Goal: Information Seeking & Learning: Find specific fact

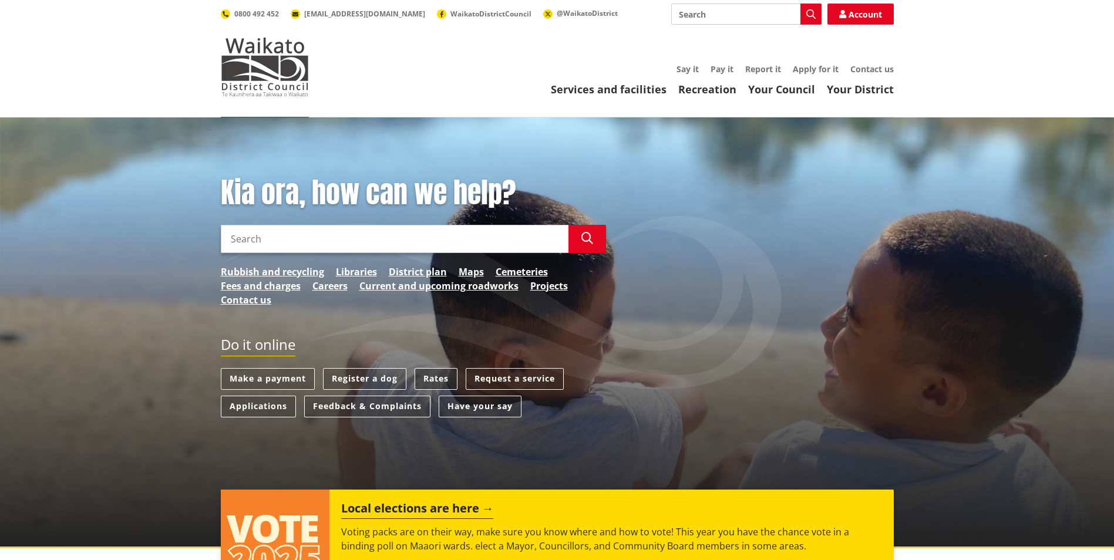
click at [437, 375] on link "Rates" at bounding box center [436, 379] width 43 height 22
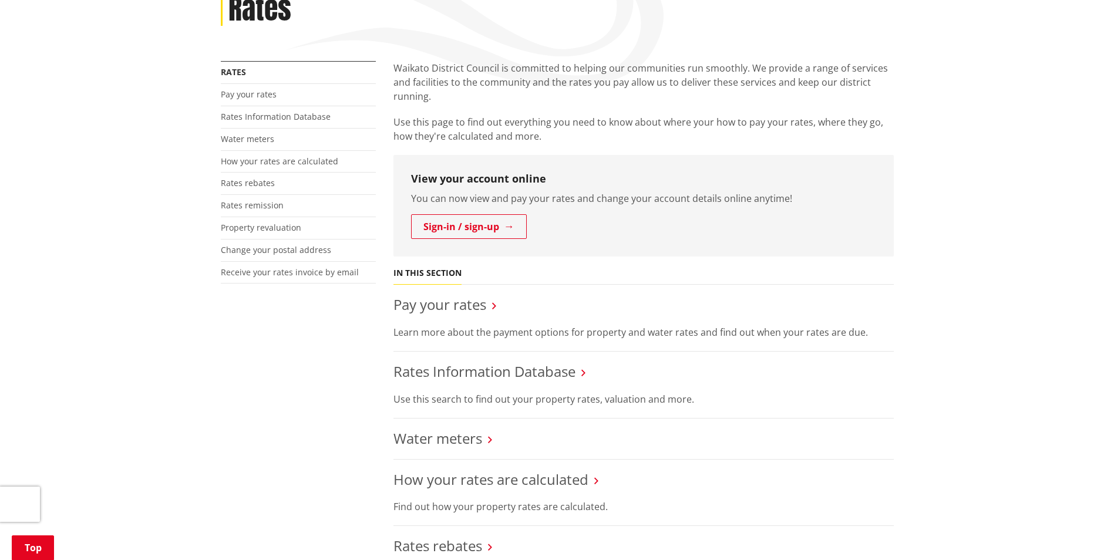
scroll to position [235, 0]
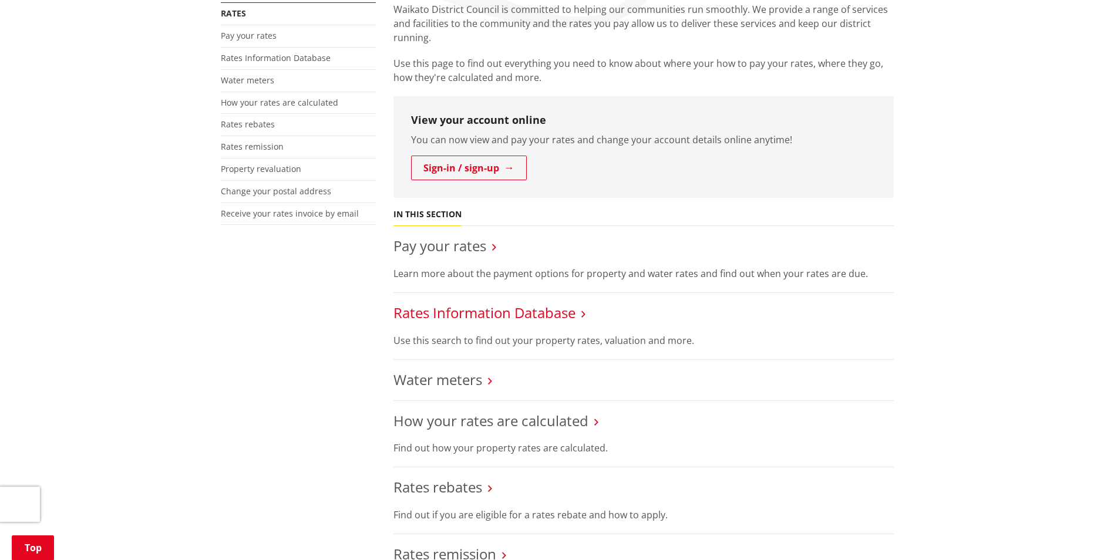
click at [477, 305] on link "Rates Information Database" at bounding box center [484, 312] width 182 height 19
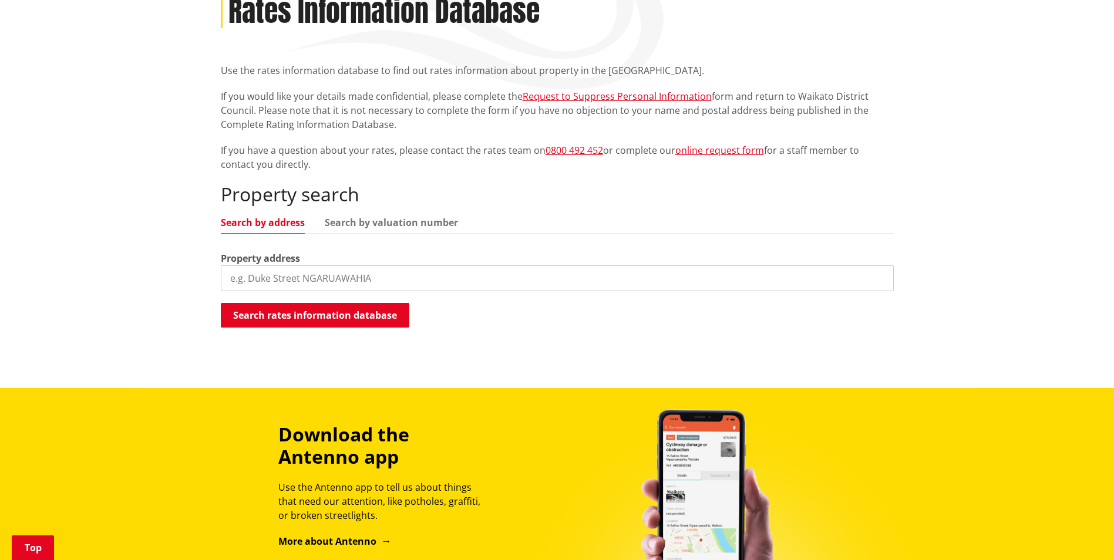
scroll to position [176, 0]
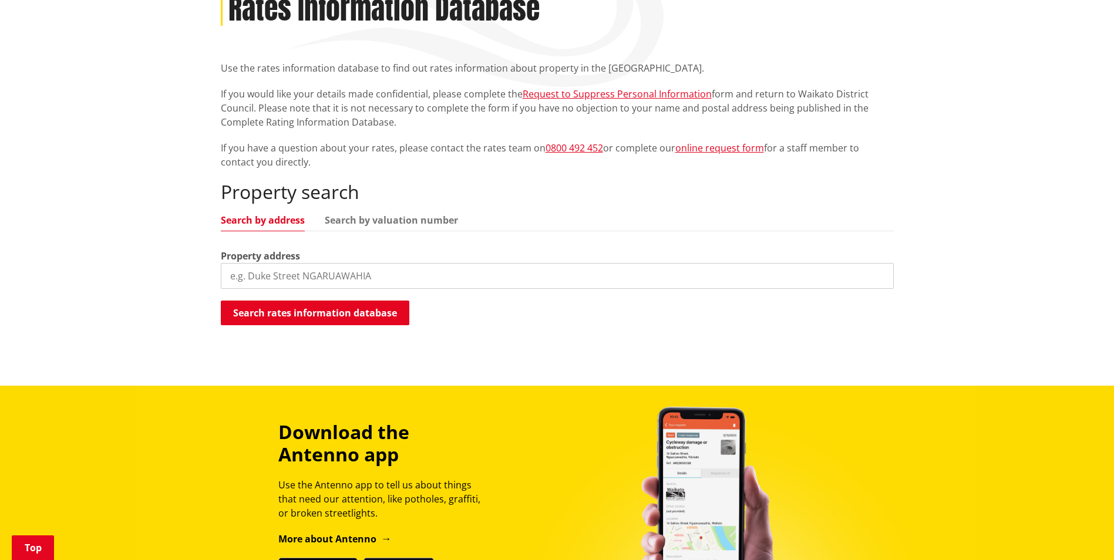
click at [264, 271] on input "search" at bounding box center [557, 276] width 673 height 26
type input "243 sainsbury road"
click at [280, 313] on button "Search rates information database" at bounding box center [315, 313] width 188 height 25
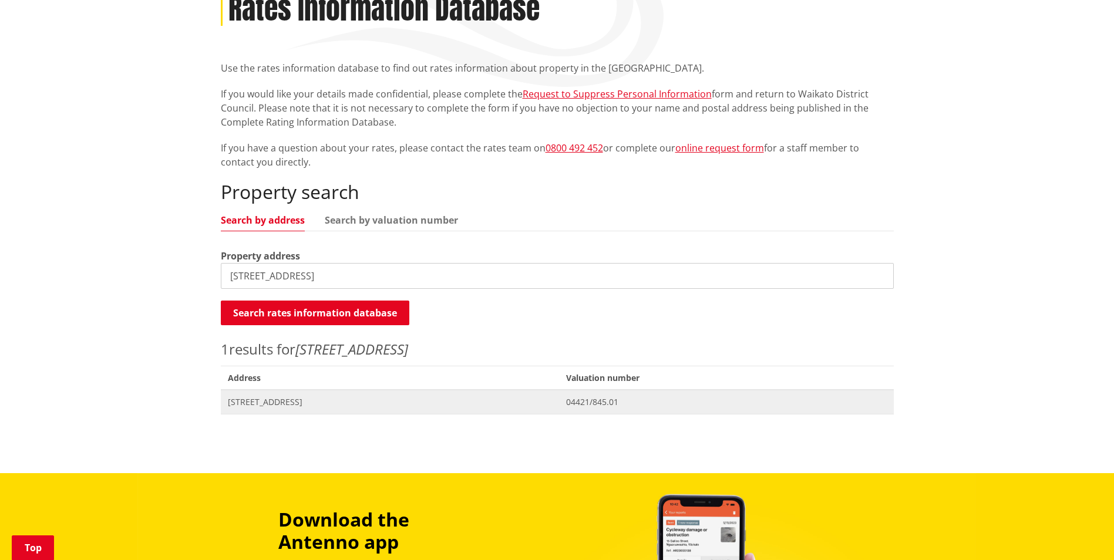
click at [268, 398] on span "[STREET_ADDRESS]" at bounding box center [390, 402] width 325 height 12
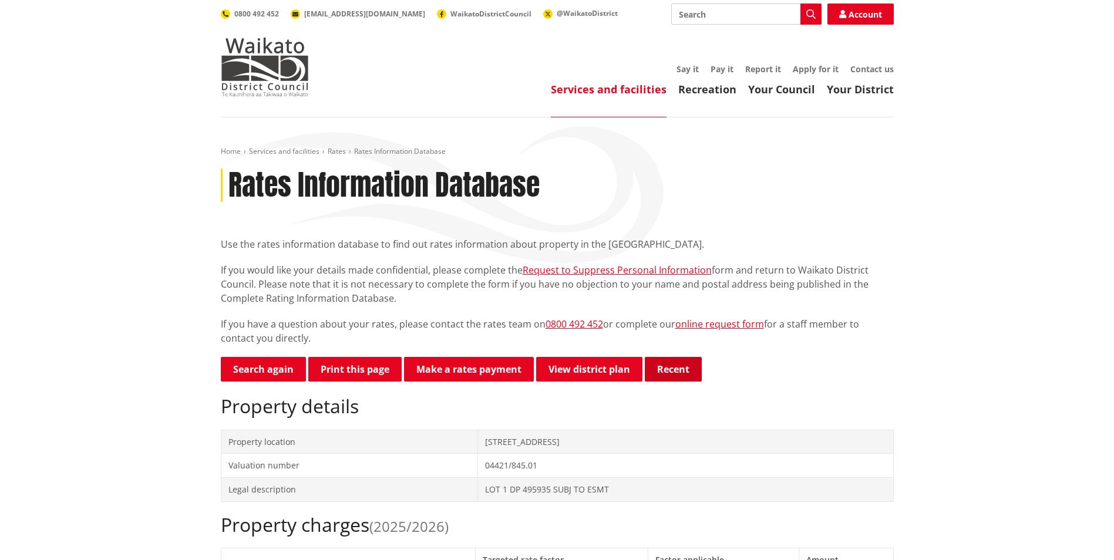
click at [672, 371] on button "Recent" at bounding box center [673, 369] width 57 height 25
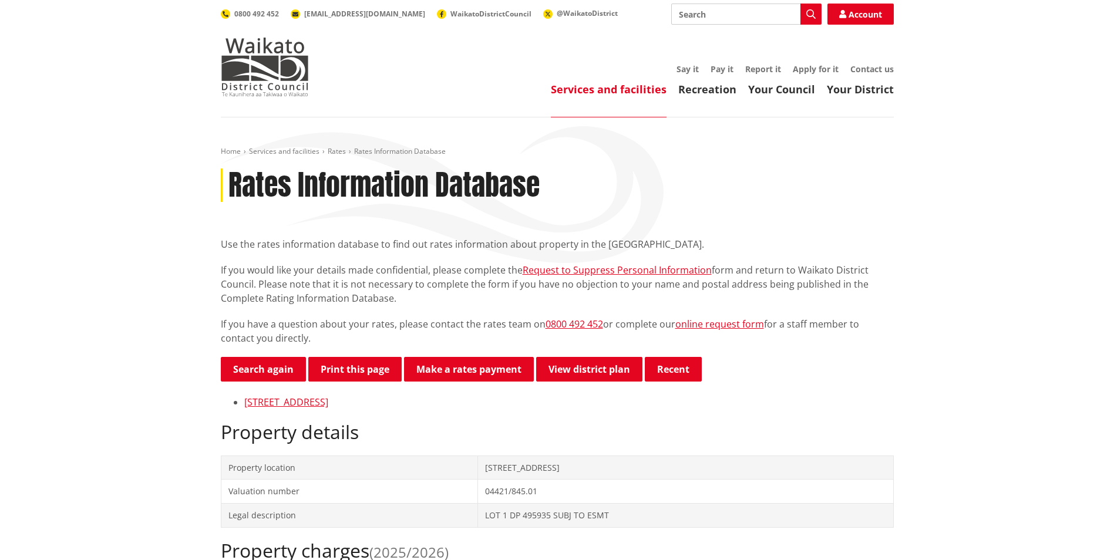
click at [887, 373] on p "Search again Print this page Make a rates payment View district plan Recent" at bounding box center [557, 370] width 673 height 26
click at [302, 403] on link "243 Sainsbury Road GORDONTON" at bounding box center [286, 402] width 84 height 13
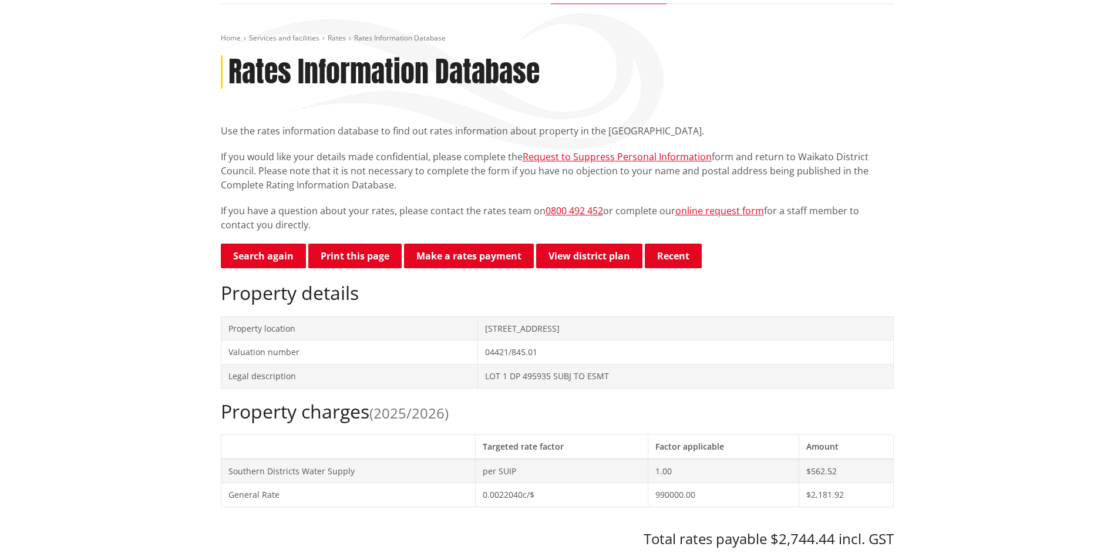
scroll to position [117, 0]
